Goal: Find specific page/section: Find specific page/section

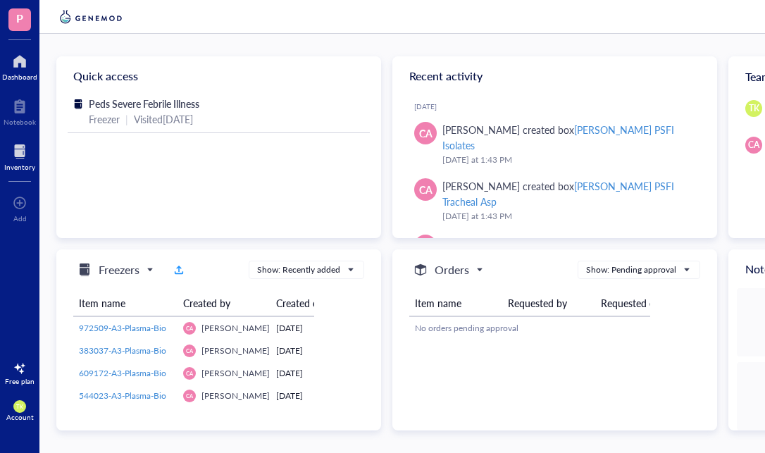
click at [18, 155] on div at bounding box center [19, 151] width 31 height 23
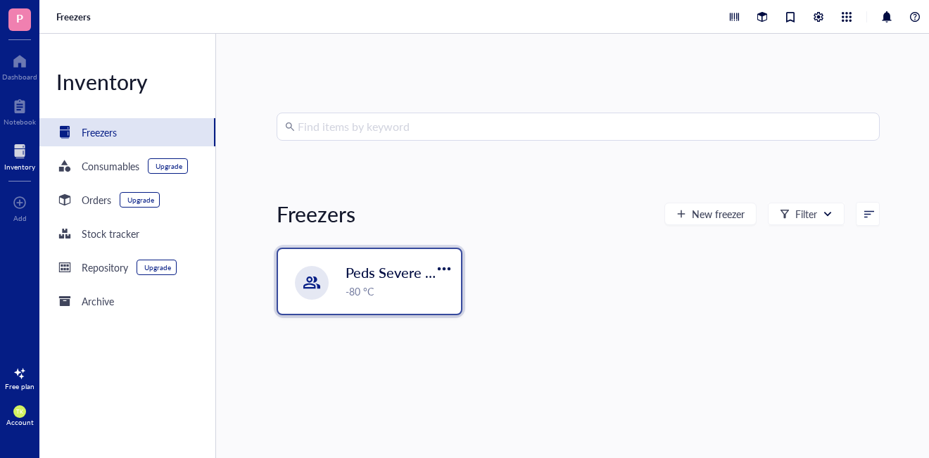
click at [404, 272] on span "Peds Severe Febrile Illness" at bounding box center [428, 273] width 165 height 20
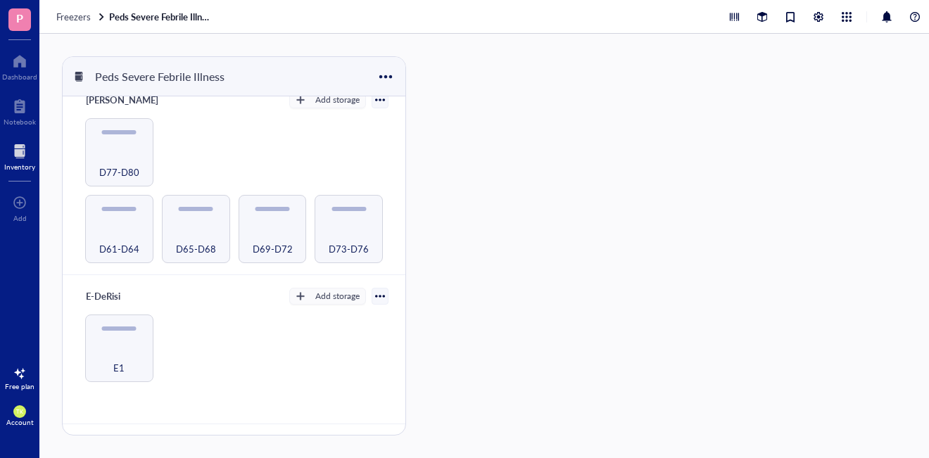
scroll to position [465, 0]
click at [130, 251] on span "D61-D64" at bounding box center [119, 248] width 40 height 15
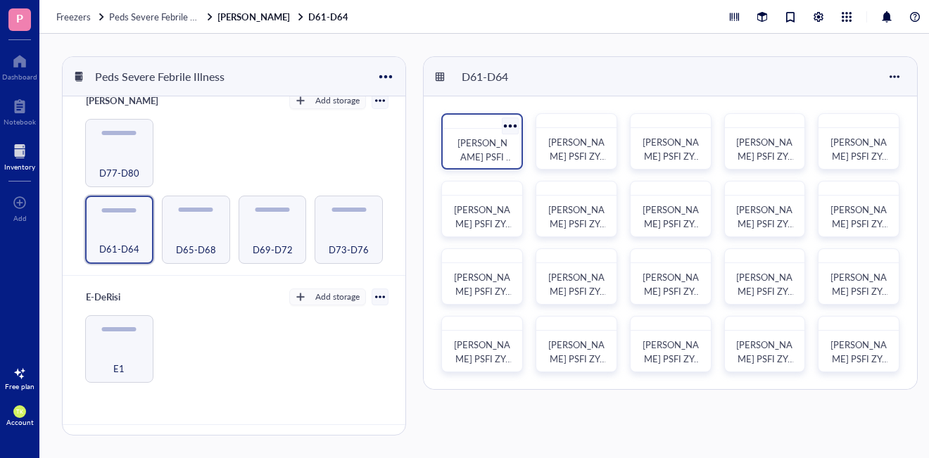
click at [482, 152] on span "[PERSON_NAME] PSFI ZY-A001" at bounding box center [486, 157] width 56 height 42
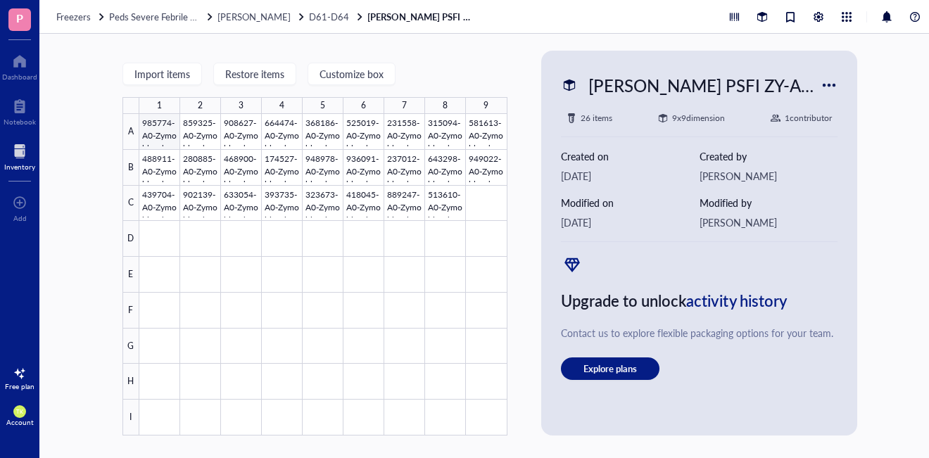
click at [156, 142] on div at bounding box center [323, 275] width 368 height 322
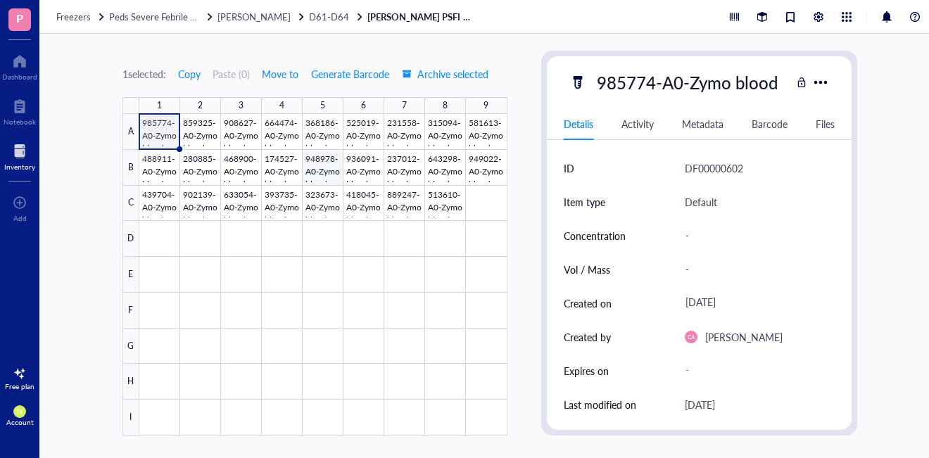
click at [330, 172] on div at bounding box center [323, 275] width 368 height 322
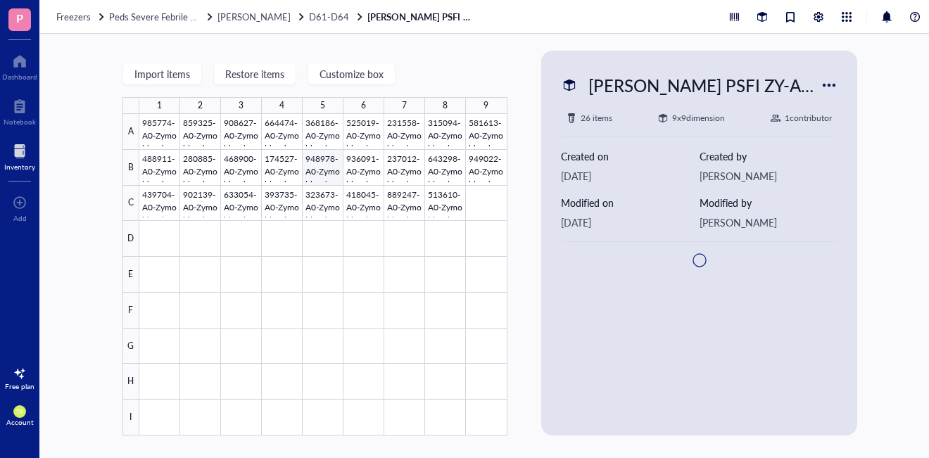
click at [330, 172] on div at bounding box center [323, 275] width 368 height 322
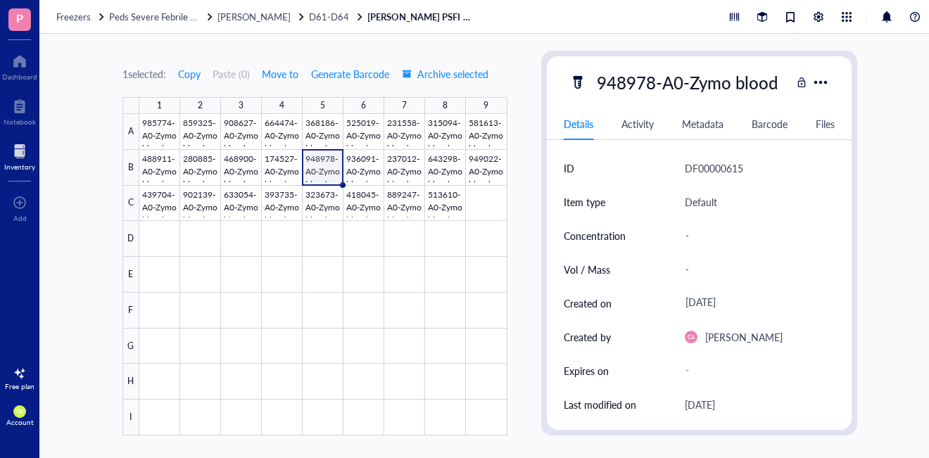
click at [641, 125] on div "Activity" at bounding box center [638, 123] width 32 height 15
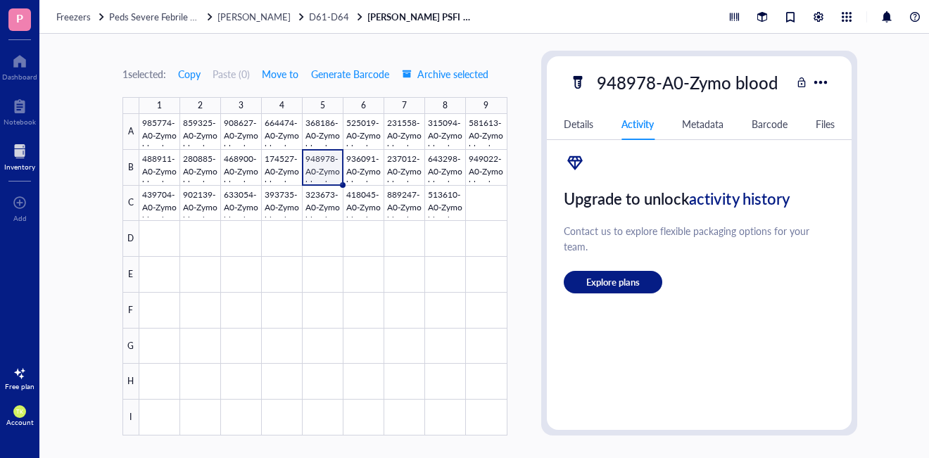
click at [696, 125] on div "Metadata" at bounding box center [703, 123] width 42 height 15
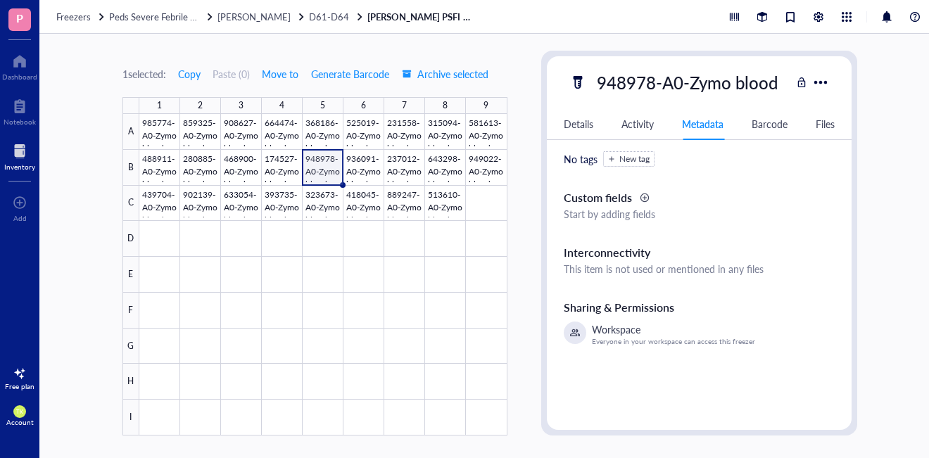
click at [567, 125] on div "Details" at bounding box center [579, 123] width 30 height 15
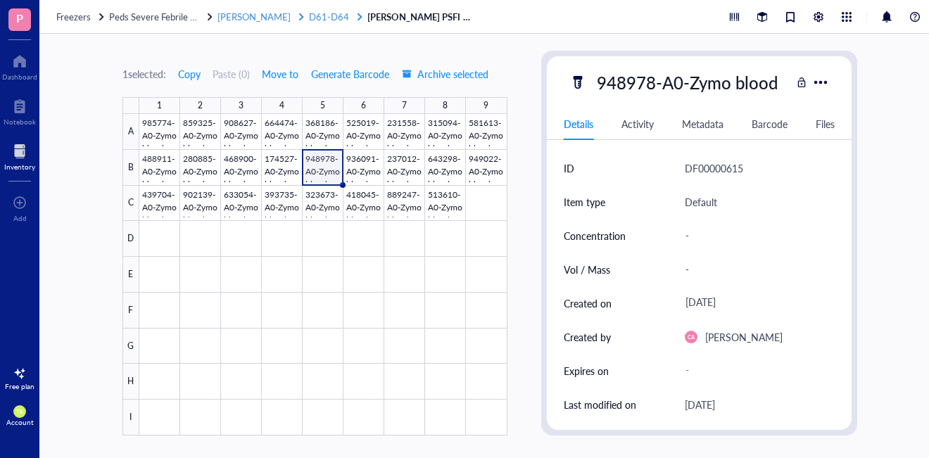
click at [309, 21] on span "D61-D64" at bounding box center [329, 16] width 40 height 13
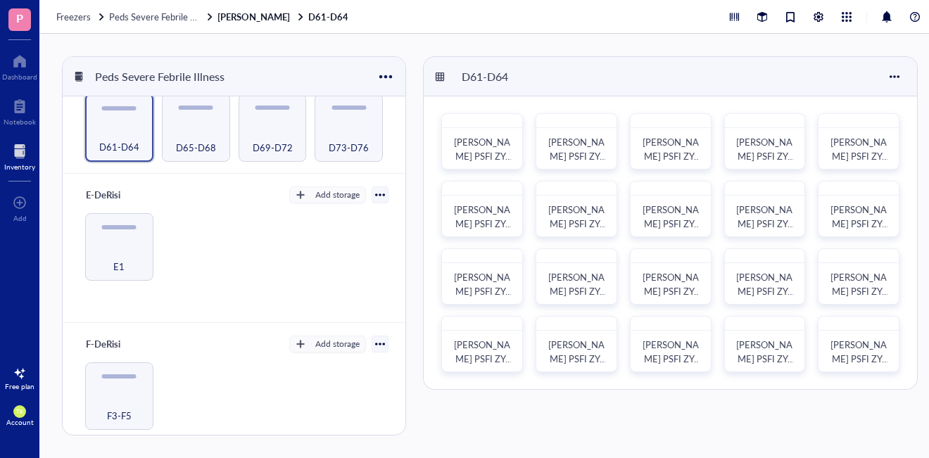
scroll to position [589, 0]
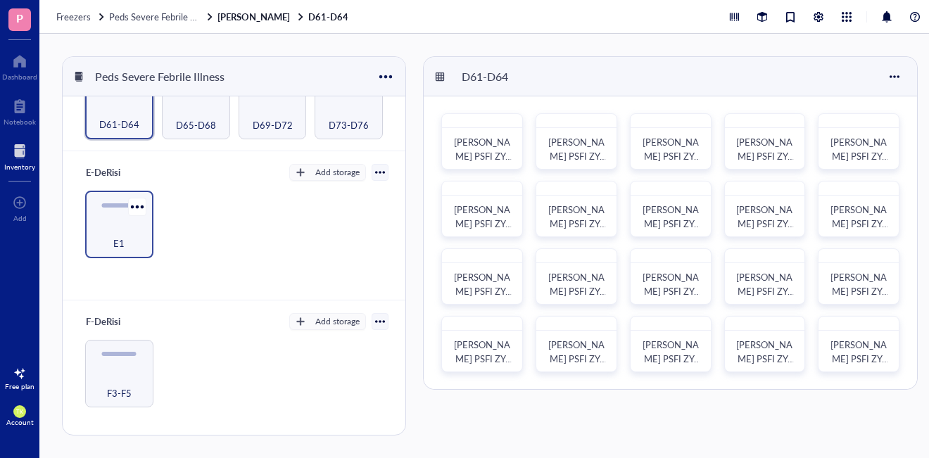
click at [116, 227] on div "E1" at bounding box center [119, 235] width 54 height 31
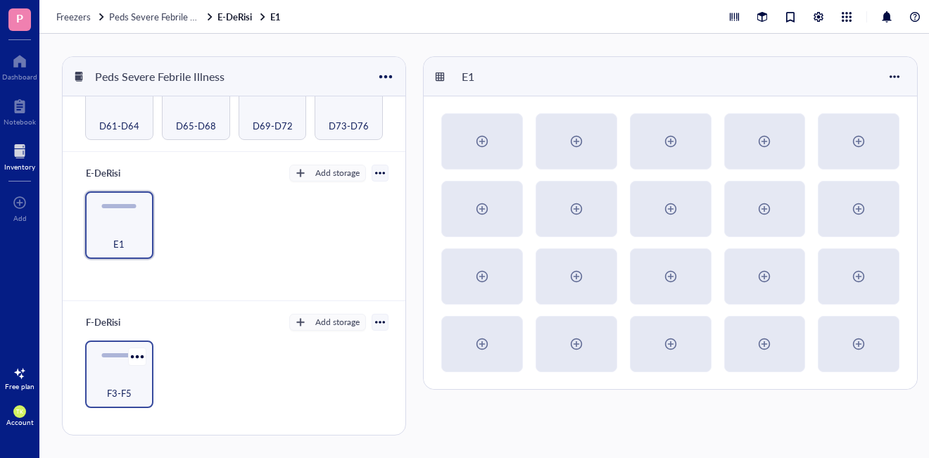
click at [118, 370] on div "F3-F5" at bounding box center [119, 385] width 54 height 31
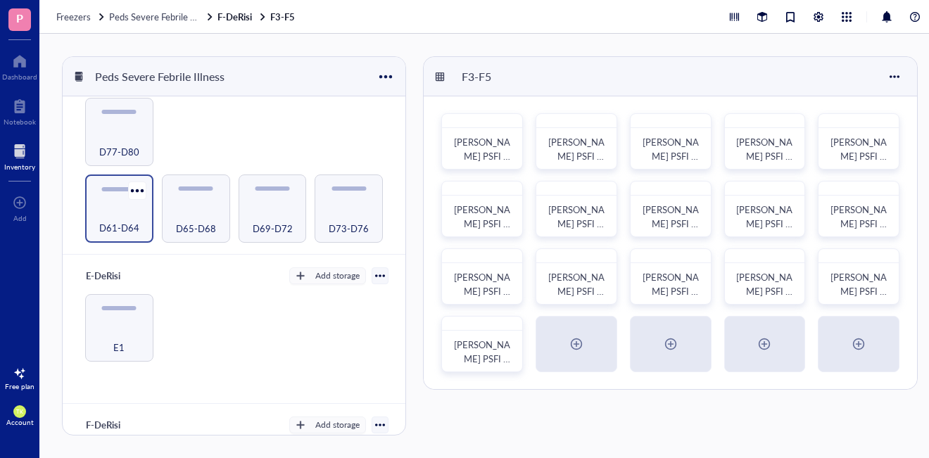
scroll to position [478, 0]
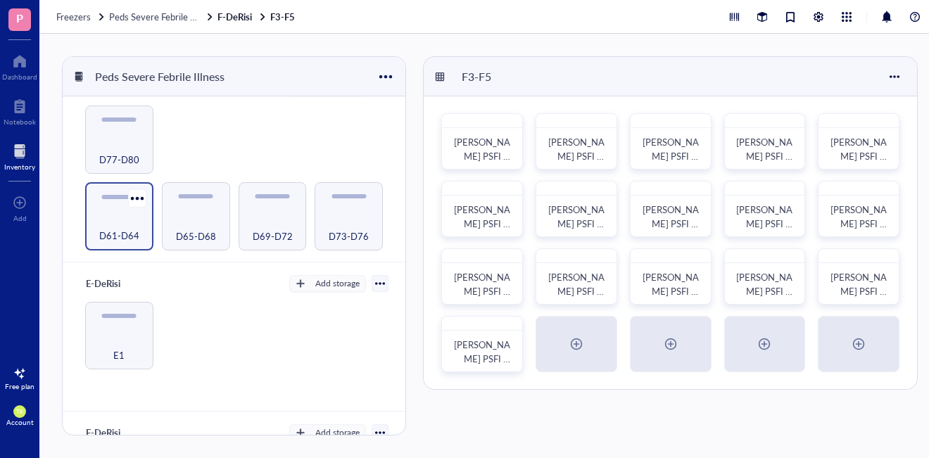
click at [122, 213] on div "D61-D64" at bounding box center [119, 228] width 54 height 31
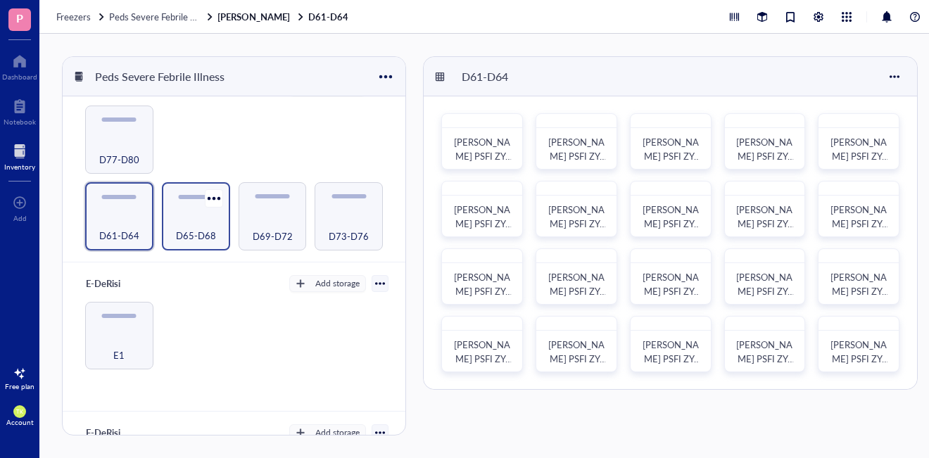
click at [187, 223] on div "D65-D68" at bounding box center [196, 228] width 54 height 31
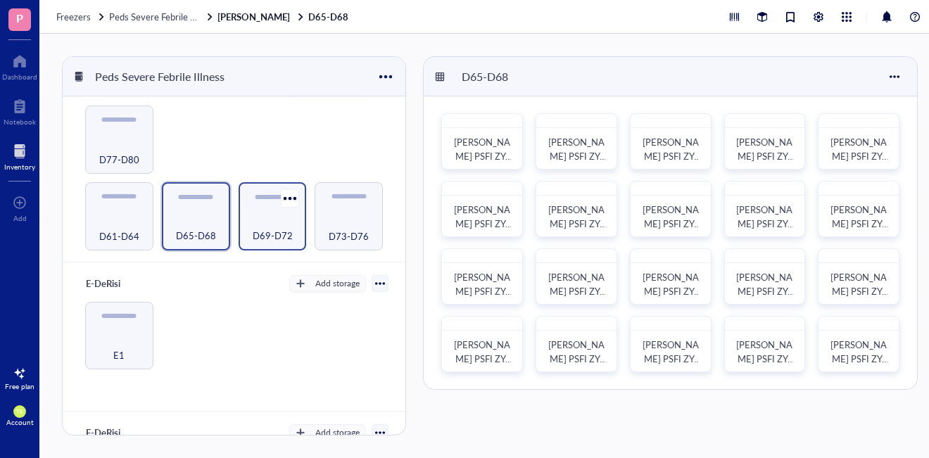
click at [254, 236] on span "D69-D72" at bounding box center [273, 235] width 40 height 15
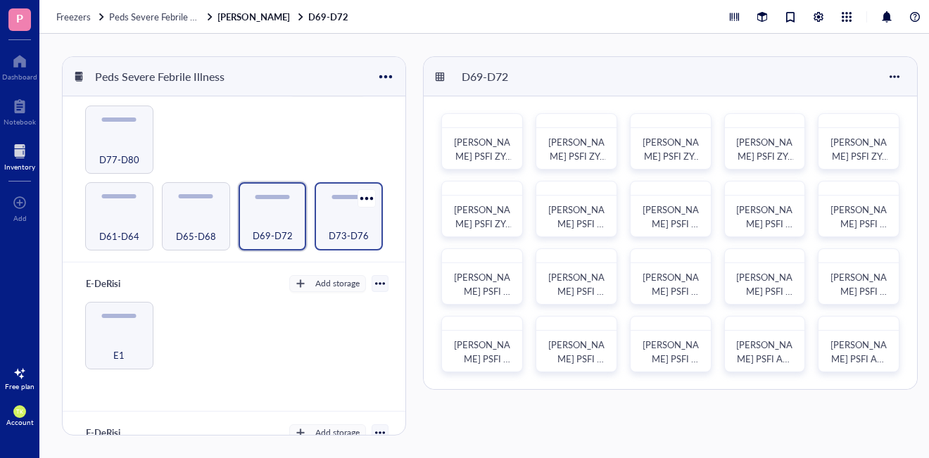
click at [354, 236] on span "D73-D76" at bounding box center [349, 235] width 40 height 15
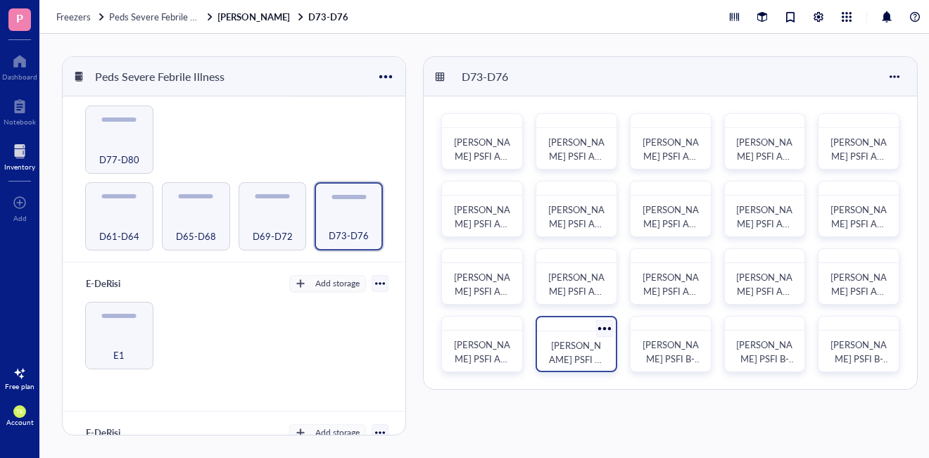
click at [577, 372] on div "[PERSON_NAME] PSFI B-Plasma-Bio-01" at bounding box center [577, 344] width 82 height 56
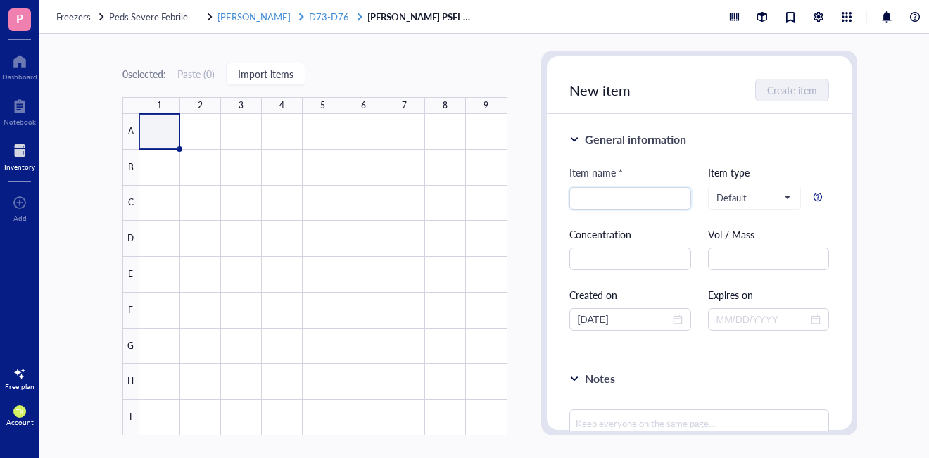
click at [309, 13] on span "D73-D76" at bounding box center [329, 16] width 40 height 13
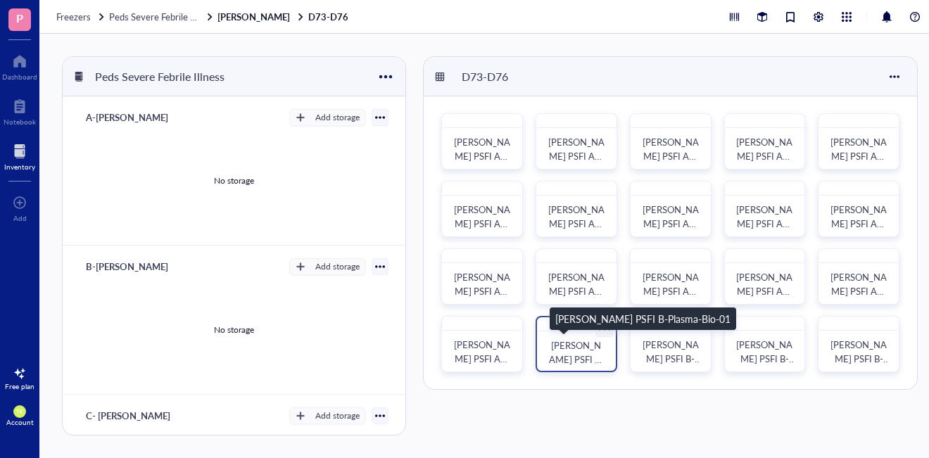
click at [572, 352] on div "[PERSON_NAME] PSFI B-Plasma-Bio-01" at bounding box center [576, 353] width 56 height 28
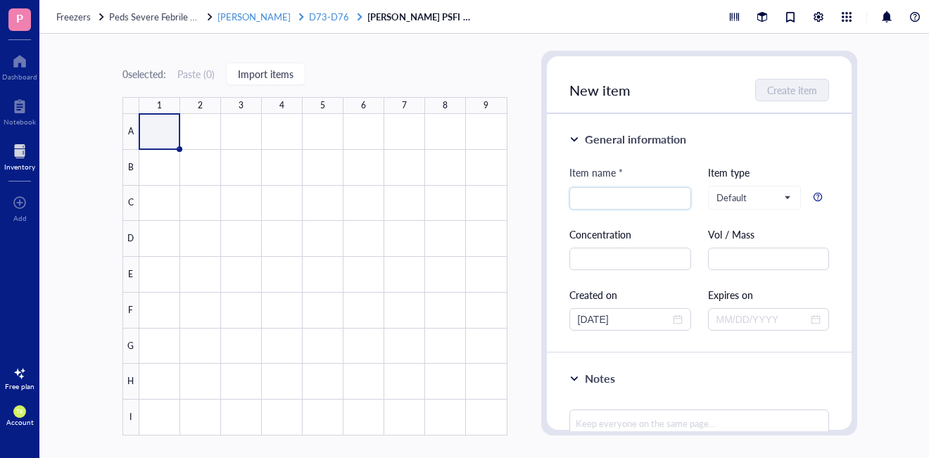
click at [309, 17] on span "D73-D76" at bounding box center [329, 16] width 40 height 13
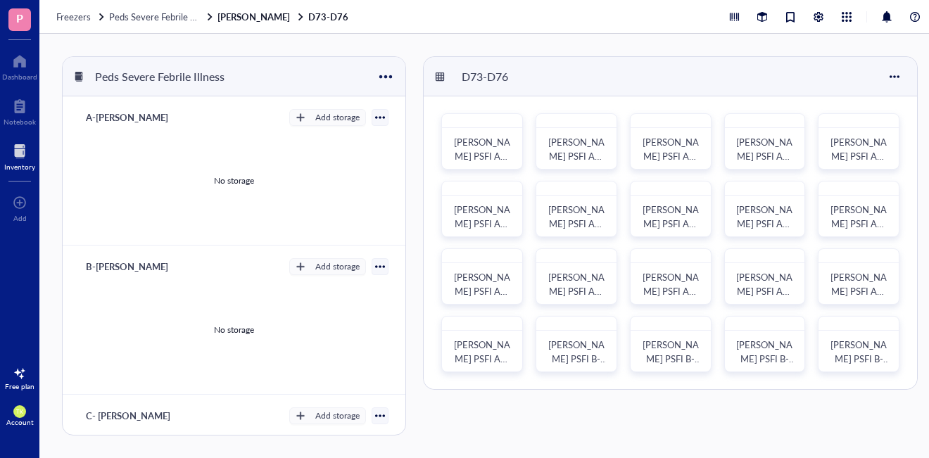
scroll to position [8, 0]
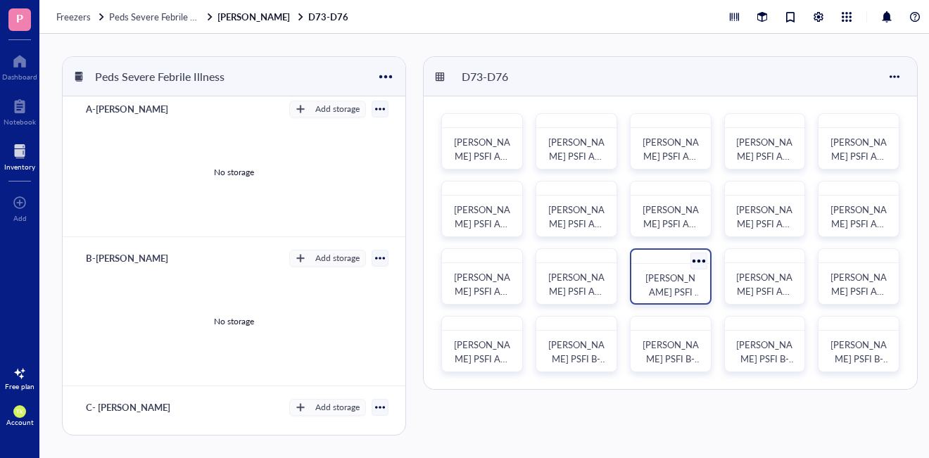
click at [674, 291] on span "[PERSON_NAME] PSFI A1-Plasma-Bio-01" at bounding box center [674, 299] width 56 height 56
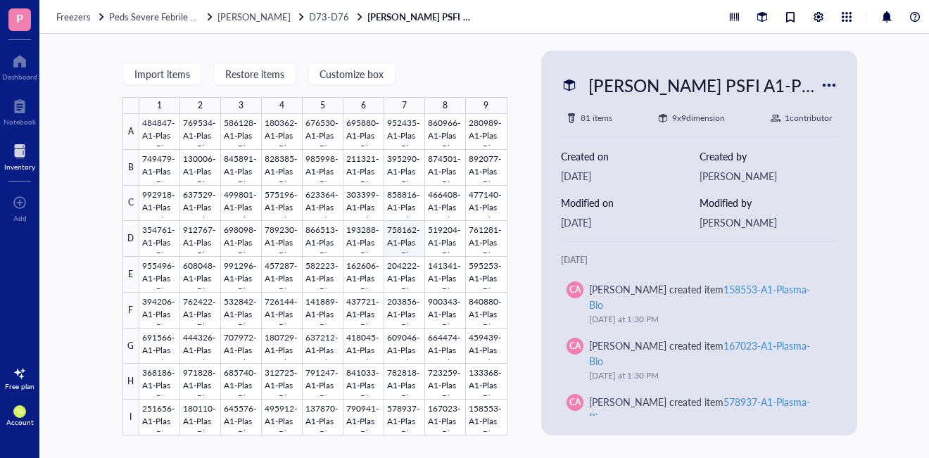
click at [416, 246] on div at bounding box center [323, 275] width 368 height 322
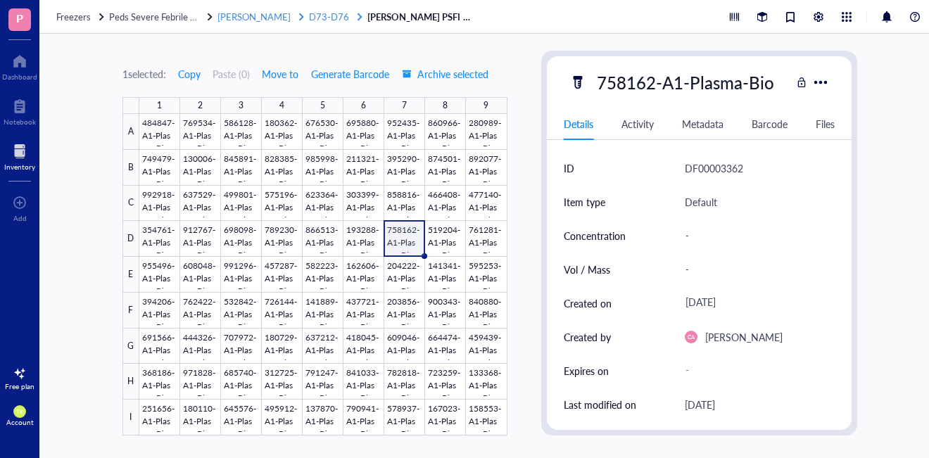
click at [309, 18] on span "D73-D76" at bounding box center [329, 16] width 40 height 13
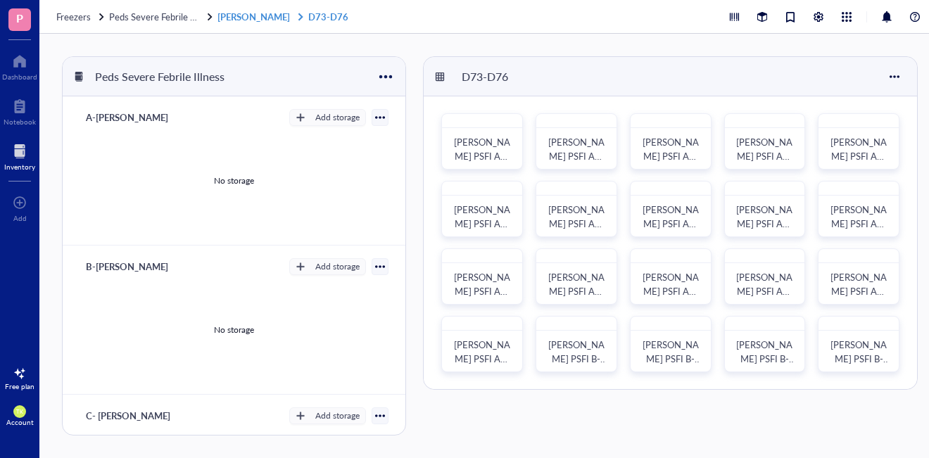
click at [241, 11] on link "[PERSON_NAME] D73-D76" at bounding box center [285, 17] width 134 height 13
click at [238, 15] on link "[PERSON_NAME] D73-D76" at bounding box center [285, 17] width 134 height 13
click at [227, 18] on link "[PERSON_NAME] D73-D76" at bounding box center [285, 17] width 134 height 13
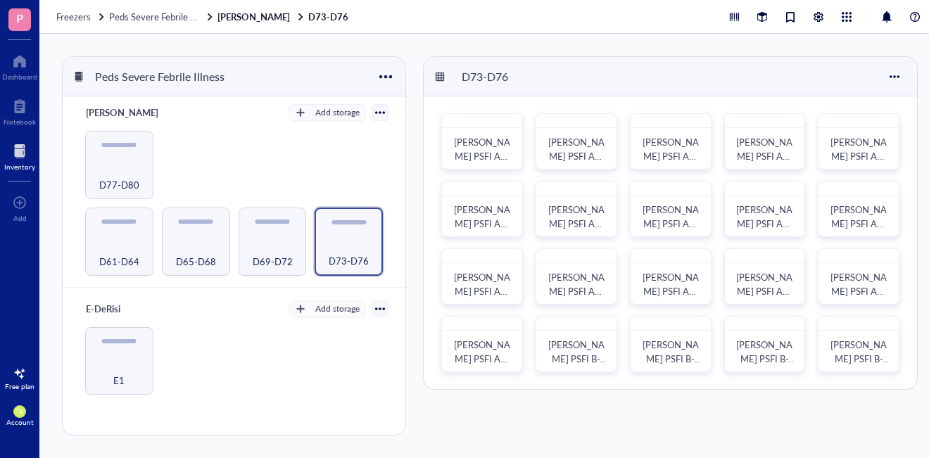
scroll to position [455, 0]
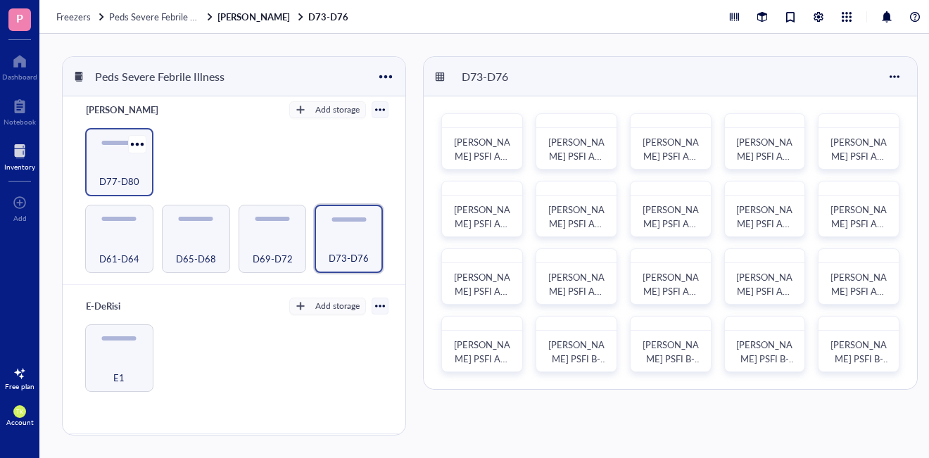
click at [91, 153] on div "D77-D80" at bounding box center [119, 162] width 68 height 68
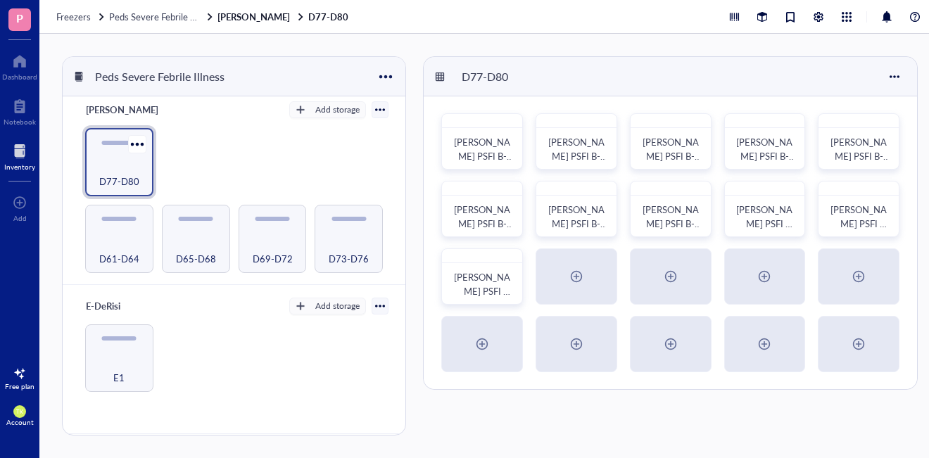
click at [98, 163] on div "D77-D80" at bounding box center [119, 173] width 54 height 31
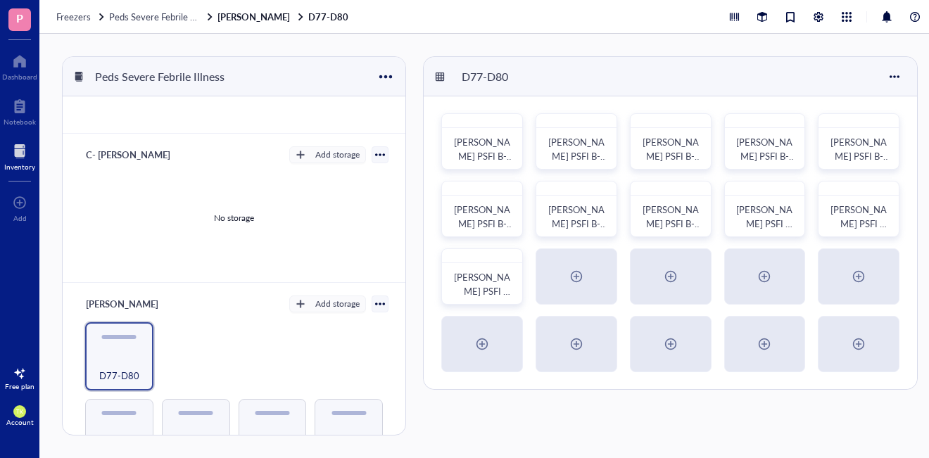
scroll to position [283, 0]
